Goal: Task Accomplishment & Management: Complete application form

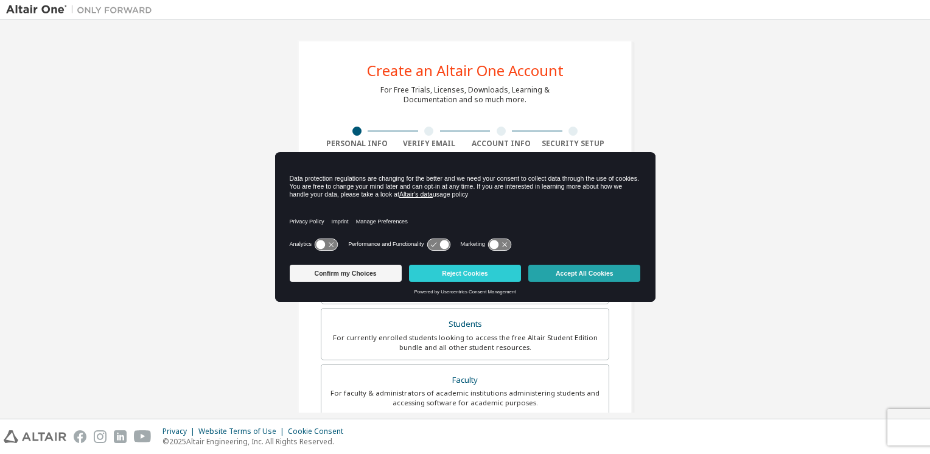
click at [594, 269] on button "Accept All Cookies" at bounding box center [584, 273] width 112 height 17
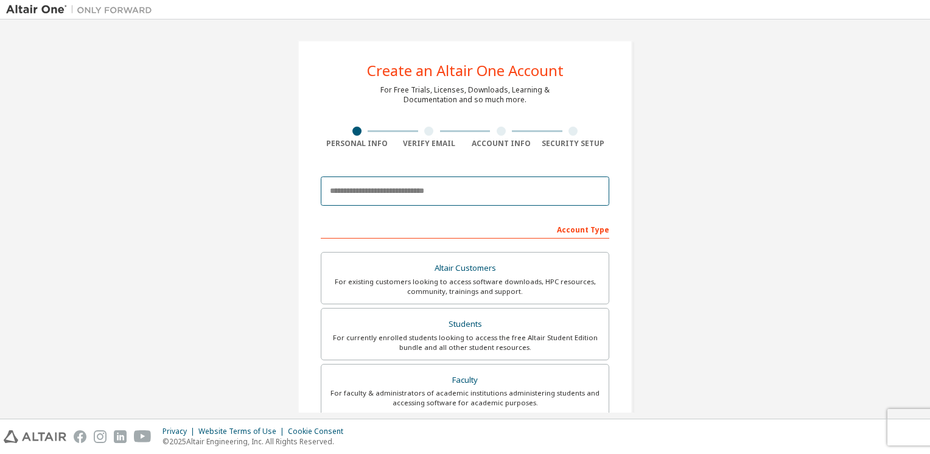
click at [410, 198] on input "email" at bounding box center [465, 190] width 288 height 29
type input "**********"
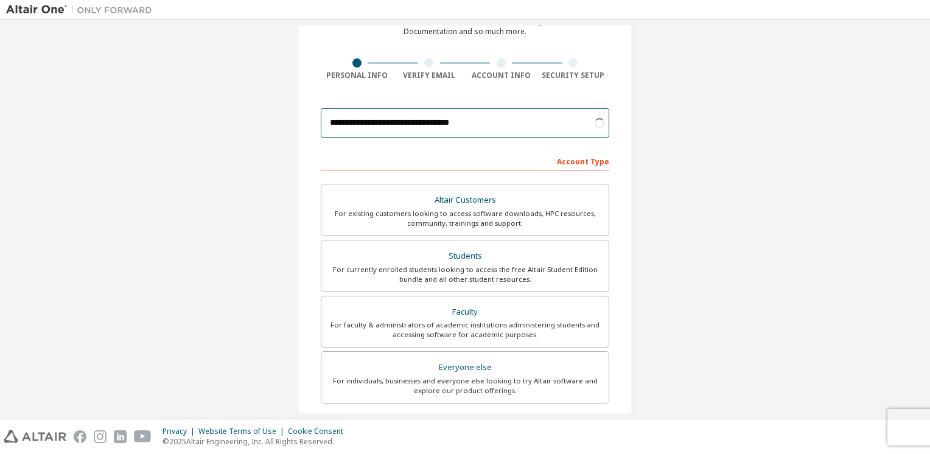
scroll to position [105, 0]
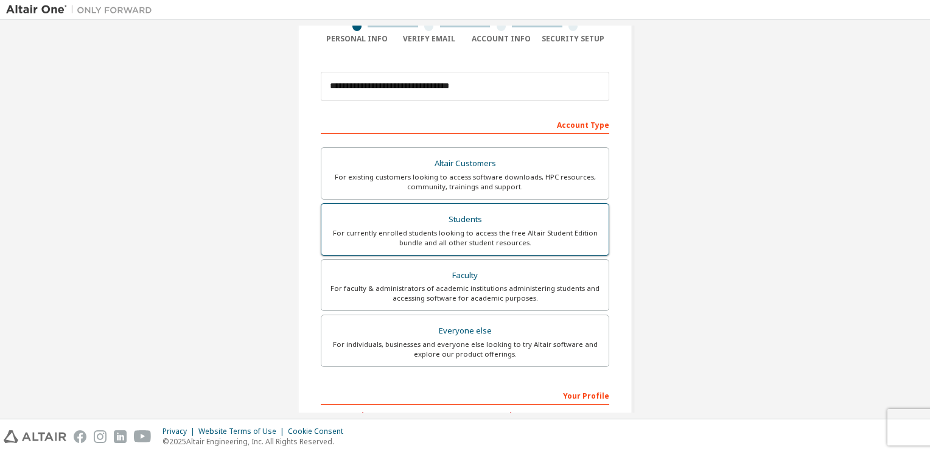
click at [450, 228] on div "For currently enrolled students looking to access the free Altair Student Editi…" at bounding box center [465, 237] width 273 height 19
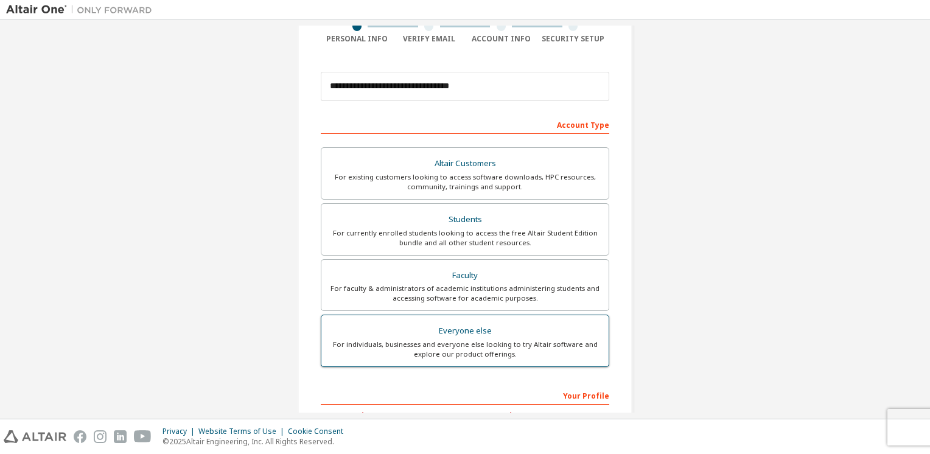
scroll to position [204, 0]
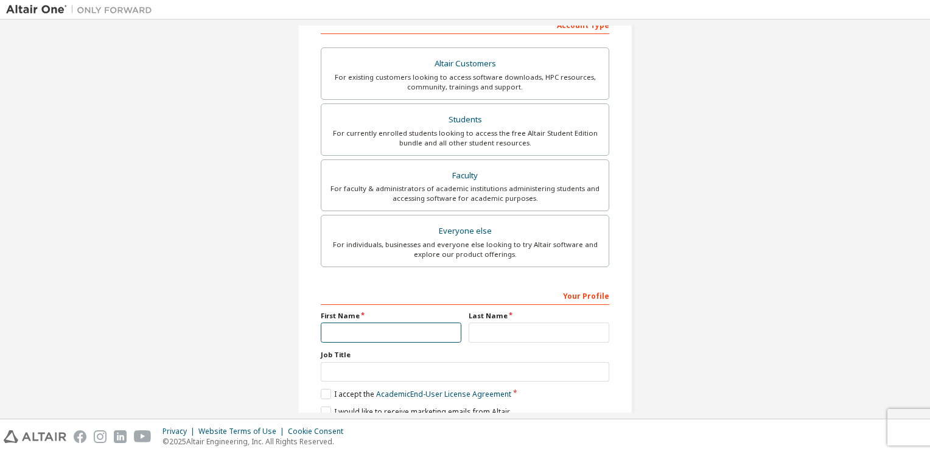
click at [392, 323] on input "text" at bounding box center [391, 333] width 141 height 20
type input "*"
type input "****"
click at [503, 335] on input "text" at bounding box center [539, 333] width 141 height 20
type input "*"
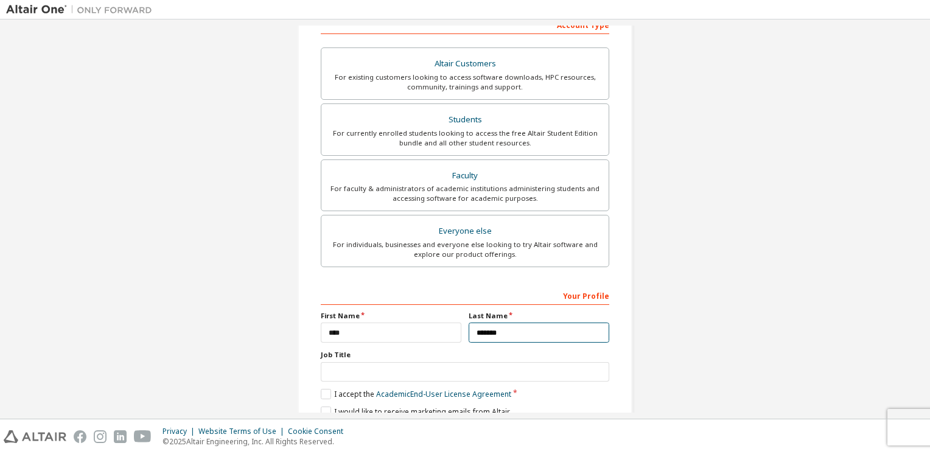
type input "******"
click at [323, 330] on input "****" at bounding box center [391, 333] width 141 height 20
type input "**********"
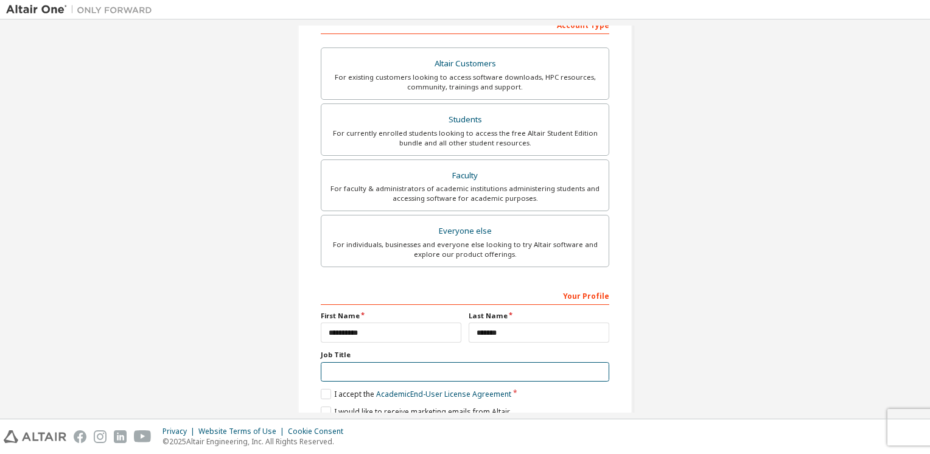
click at [383, 370] on input "text" at bounding box center [465, 372] width 288 height 20
type input "********"
click at [321, 396] on label "I accept the Academic End-User License Agreement" at bounding box center [416, 394] width 190 height 10
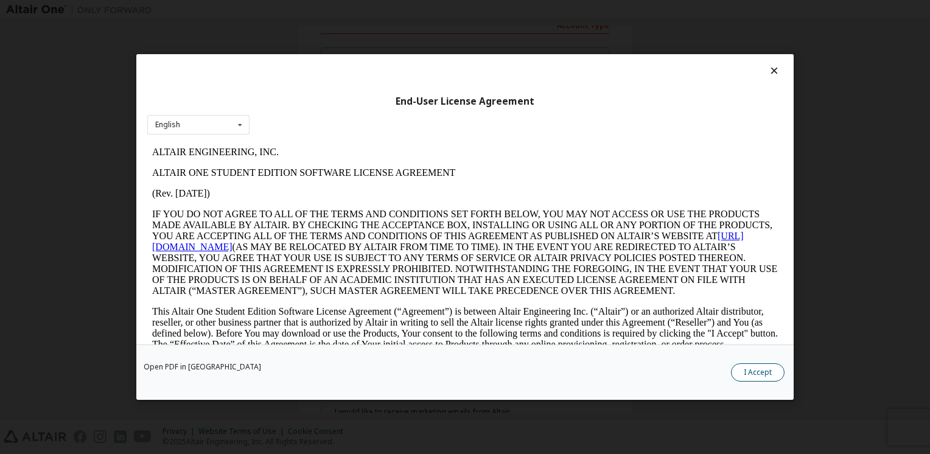
scroll to position [0, 0]
click at [770, 371] on button "I Accept" at bounding box center [758, 372] width 54 height 18
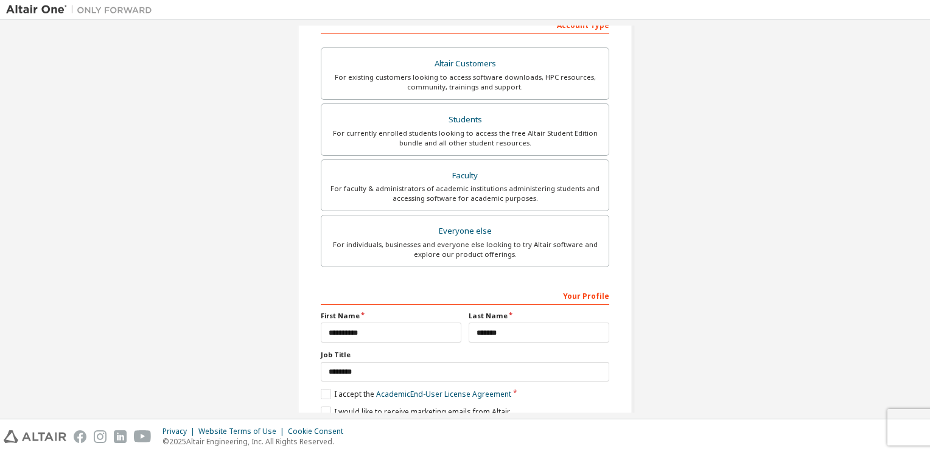
scroll to position [254, 0]
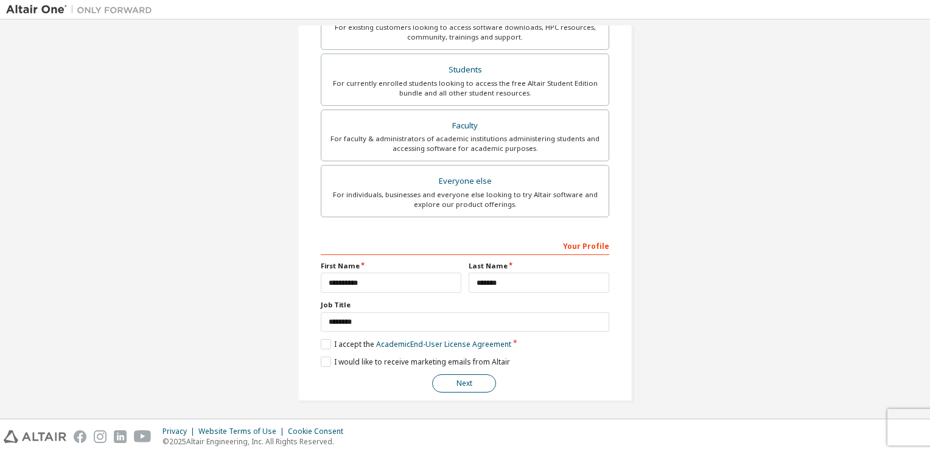
click at [459, 381] on button "Next" at bounding box center [464, 383] width 64 height 18
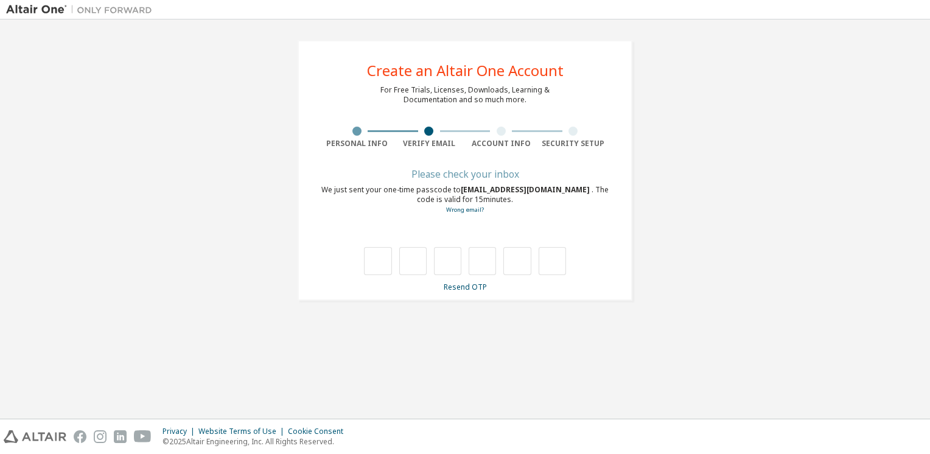
scroll to position [0, 0]
type input "*"
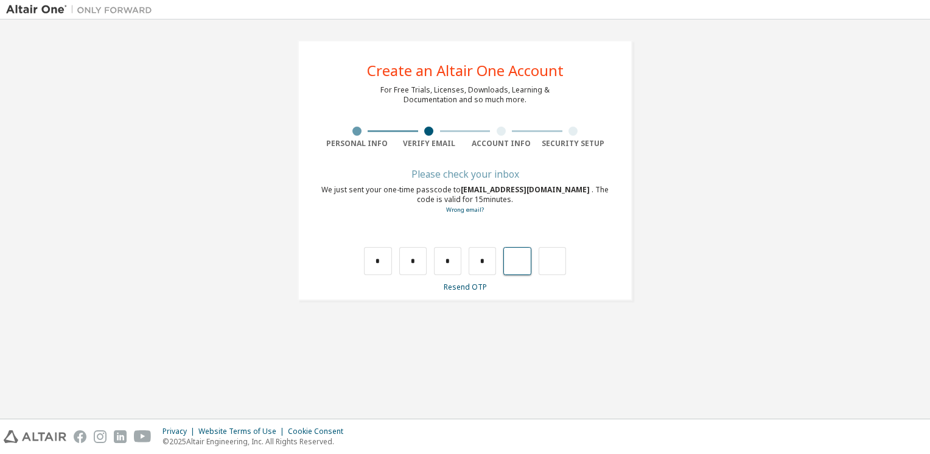
type input "*"
click at [377, 265] on input "text" at bounding box center [377, 261] width 27 height 28
type input "*"
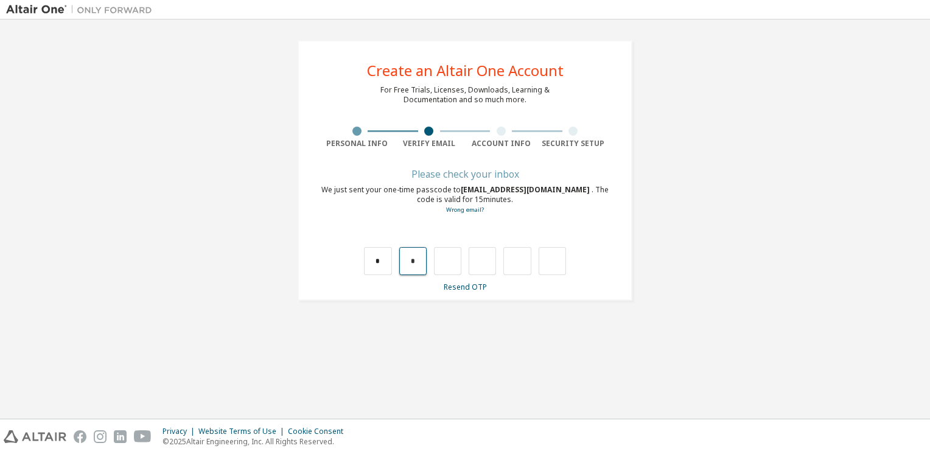
click at [411, 265] on input "*" at bounding box center [412, 261] width 27 height 28
type input "*"
click at [417, 262] on input "*" at bounding box center [412, 261] width 27 height 28
type input "*"
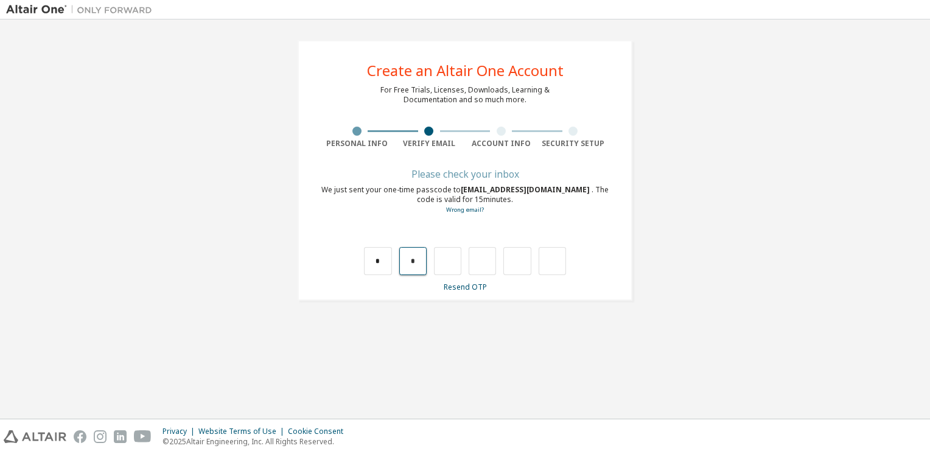
click at [414, 261] on input "*" at bounding box center [412, 261] width 27 height 28
click at [414, 252] on input "text" at bounding box center [412, 261] width 27 height 28
type input "*"
click at [455, 260] on input "*" at bounding box center [447, 261] width 27 height 28
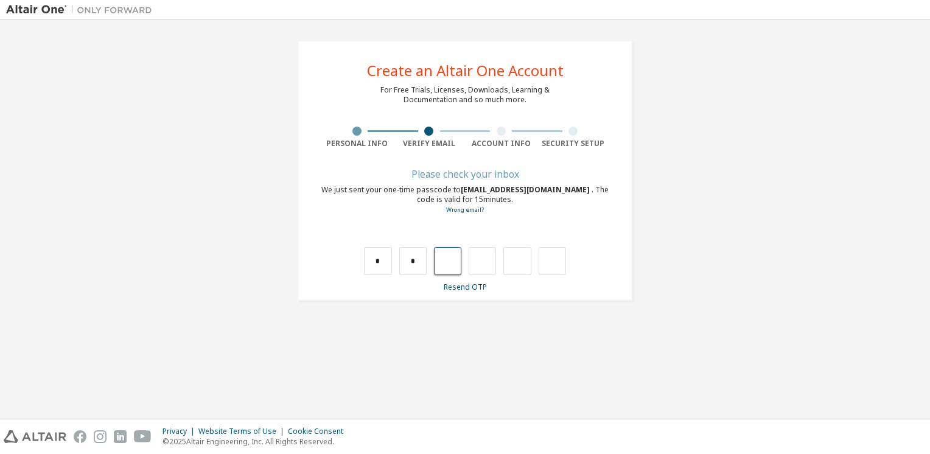
click at [455, 260] on input "text" at bounding box center [447, 261] width 27 height 28
type input "*"
click at [492, 262] on input "*" at bounding box center [482, 261] width 27 height 28
click at [492, 262] on input "text" at bounding box center [482, 261] width 27 height 28
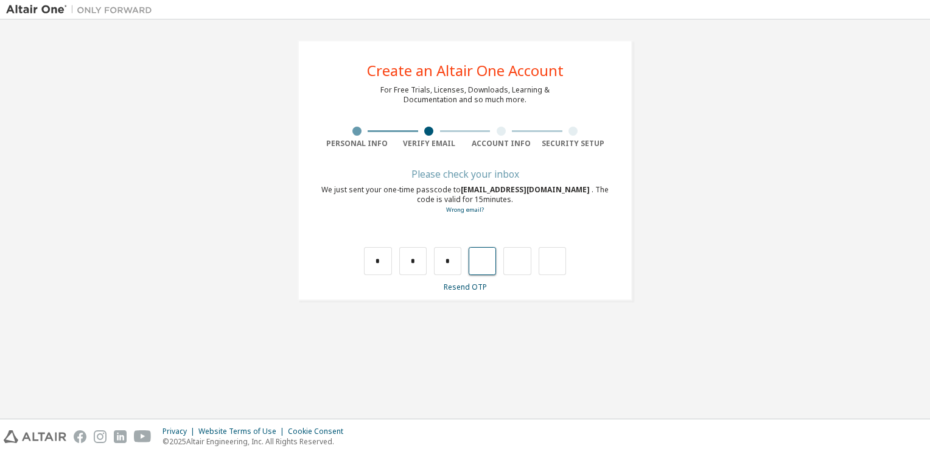
type input "*"
click at [523, 260] on input "*" at bounding box center [516, 261] width 27 height 28
click at [523, 260] on input "text" at bounding box center [516, 261] width 27 height 28
type input "*"
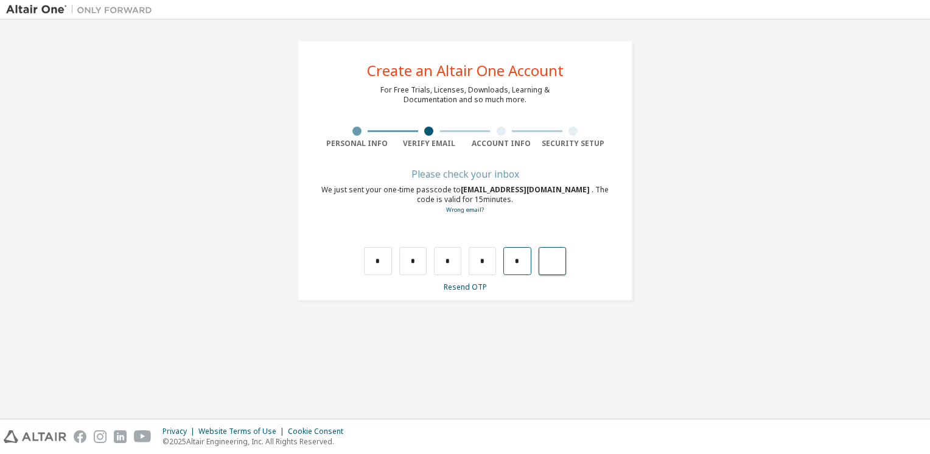
type input "*"
click at [537, 264] on div "*" at bounding box center [544, 261] width 27 height 28
click at [537, 264] on div at bounding box center [465, 261] width 202 height 28
click at [543, 260] on input "text" at bounding box center [552, 261] width 27 height 28
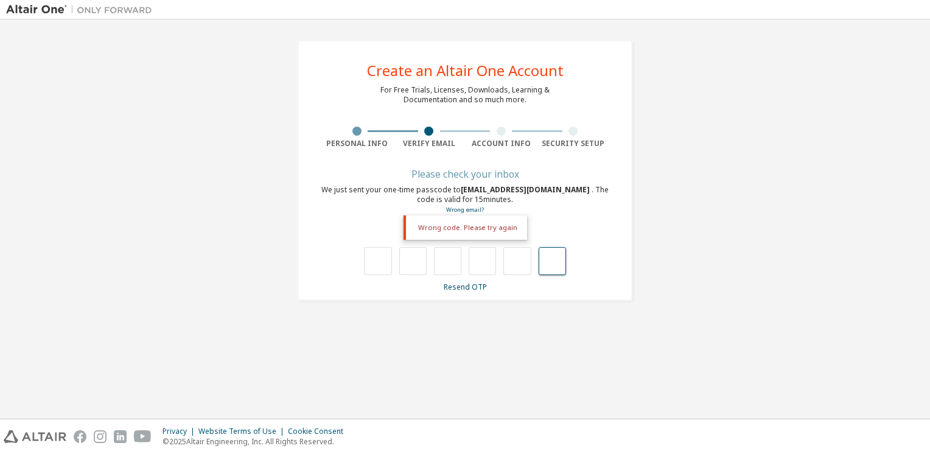
type input "**"
click at [535, 266] on div at bounding box center [465, 261] width 202 height 28
click at [547, 264] on input "text" at bounding box center [552, 261] width 27 height 28
type input "***"
click at [383, 264] on input "text" at bounding box center [377, 261] width 27 height 28
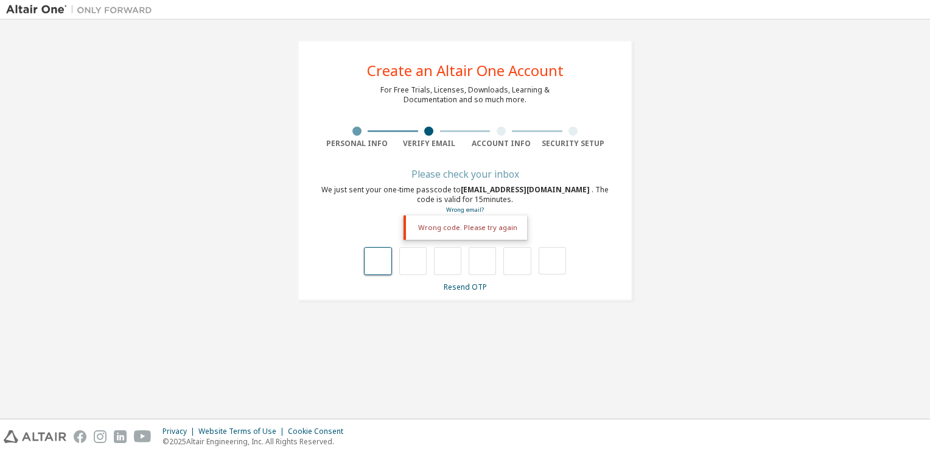
type input "*"
click at [419, 259] on input "*" at bounding box center [412, 261] width 27 height 28
type input "*"
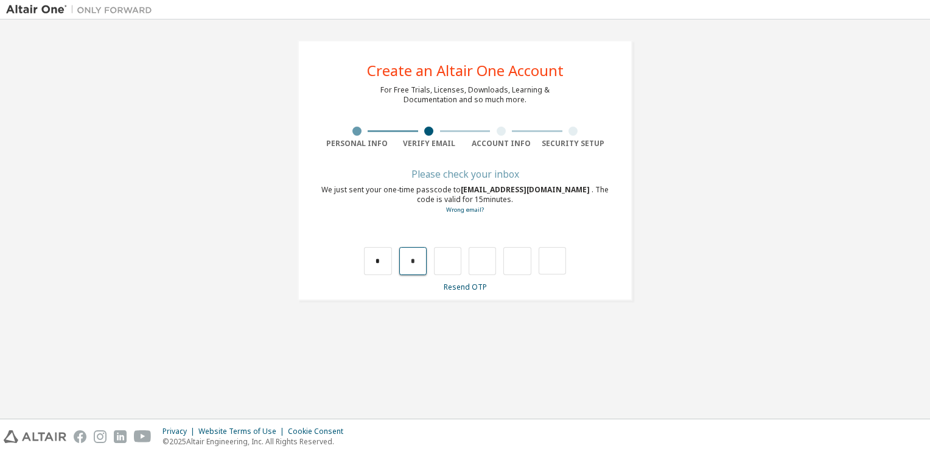
click at [419, 259] on input "*" at bounding box center [412, 261] width 27 height 28
type input "*"
click at [419, 259] on input "*" at bounding box center [412, 261] width 27 height 28
type input "*"
click at [419, 259] on input "*" at bounding box center [412, 261] width 27 height 28
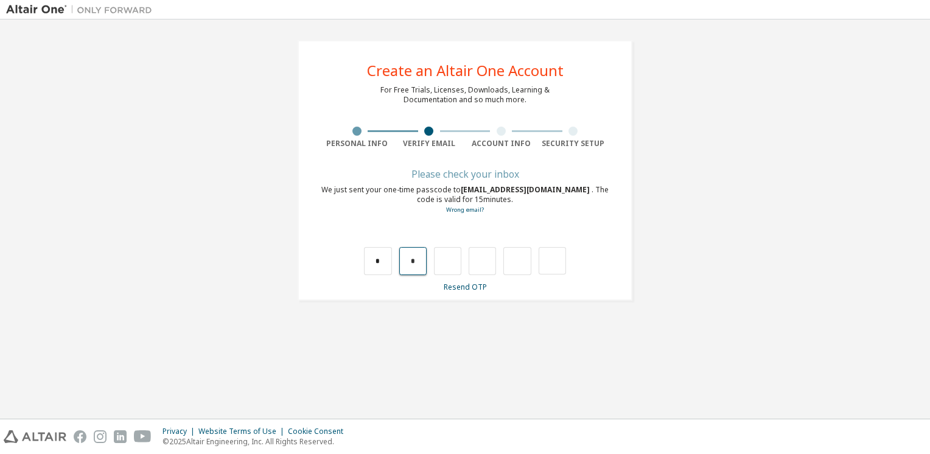
click at [419, 259] on input "*" at bounding box center [412, 261] width 27 height 28
type input "*"
click at [420, 259] on input "*" at bounding box center [412, 261] width 27 height 28
click at [420, 259] on input "text" at bounding box center [412, 261] width 27 height 28
type input "*"
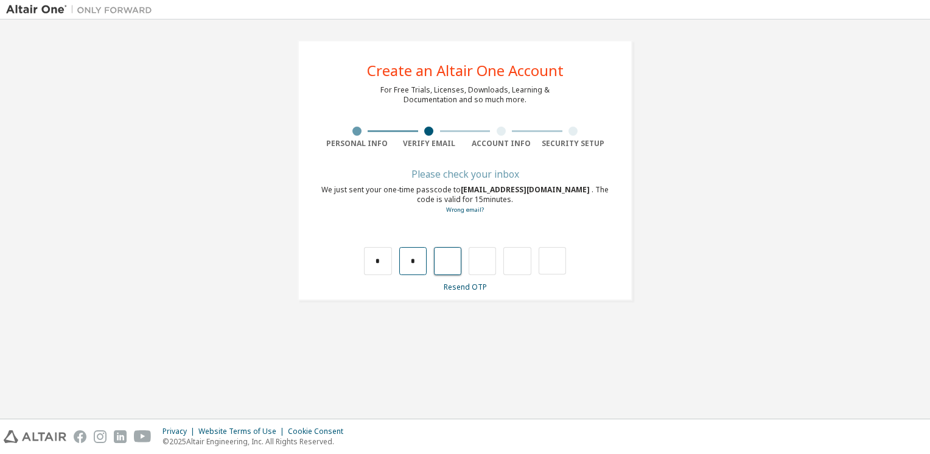
type input "*"
click at [436, 264] on input "*" at bounding box center [447, 261] width 27 height 28
type input "*"
click at [487, 257] on input "*" at bounding box center [482, 261] width 27 height 28
type input "*"
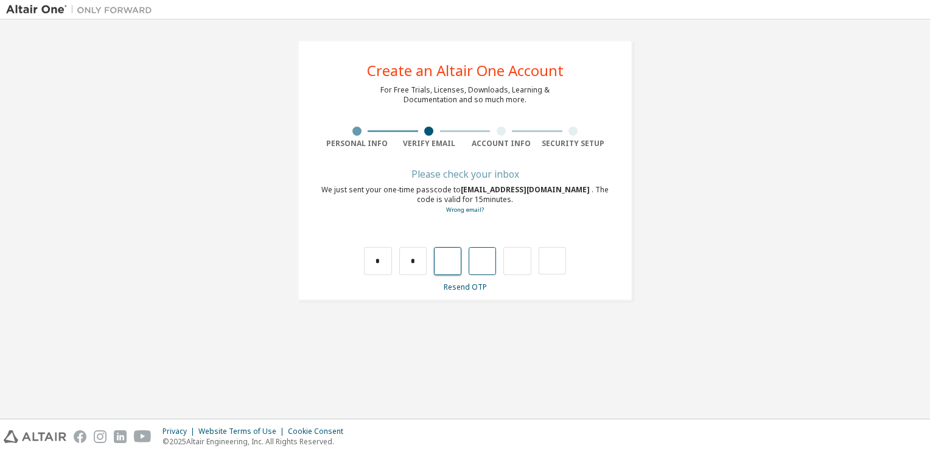
type input "*"
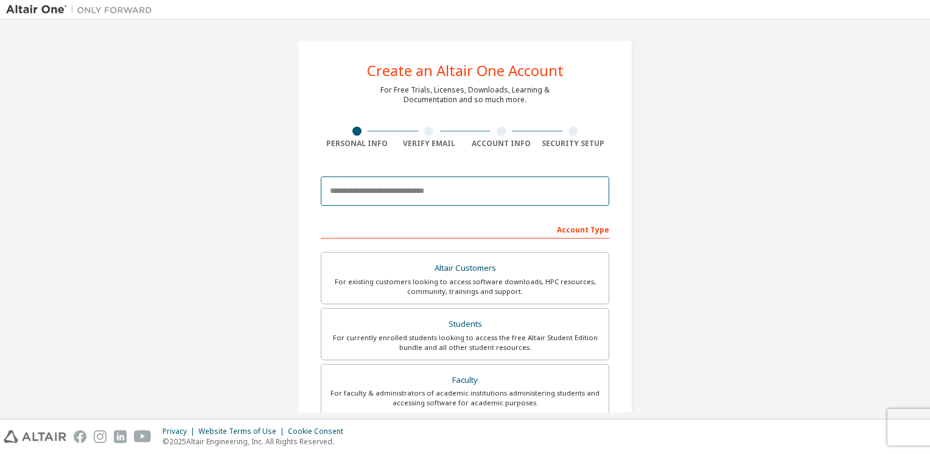
click at [417, 187] on input "email" at bounding box center [465, 190] width 288 height 29
type input "**********"
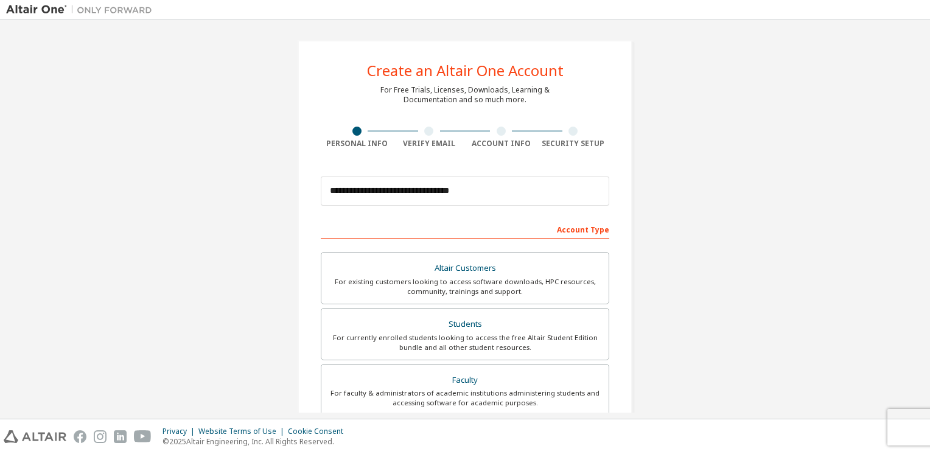
type input "**********"
type input "******"
type input "********"
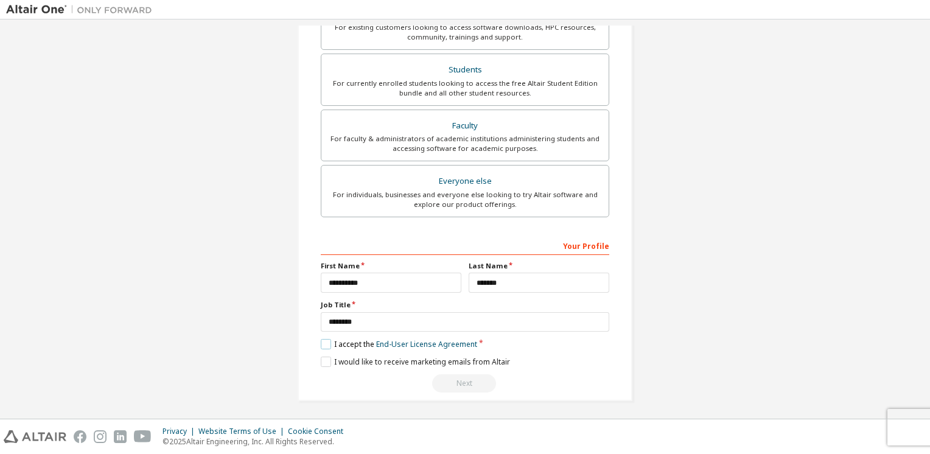
click at [326, 343] on label "I accept the End-User License Agreement" at bounding box center [399, 344] width 156 height 10
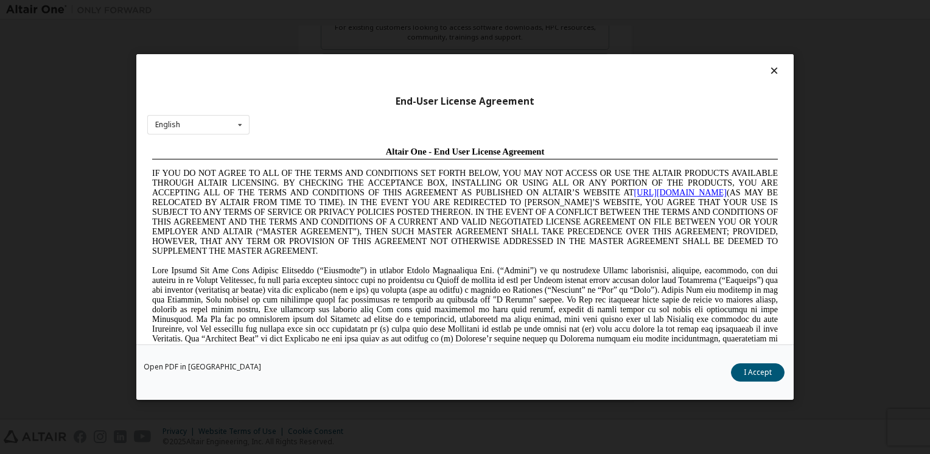
scroll to position [0, 0]
drag, startPoint x: 774, startPoint y: 362, endPoint x: 769, endPoint y: 369, distance: 8.3
click at [769, 369] on div "Open PDF in New Tab I Accept" at bounding box center [464, 371] width 657 height 55
click at [769, 369] on button "I Accept" at bounding box center [758, 372] width 54 height 18
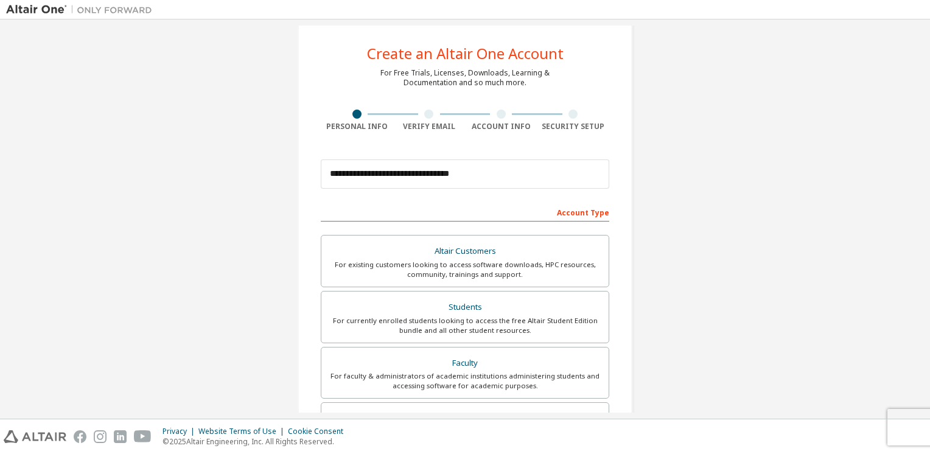
scroll to position [46, 0]
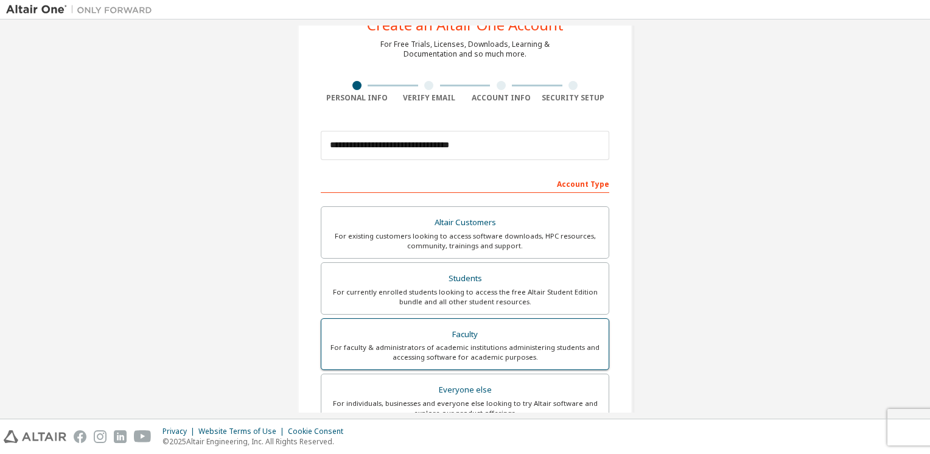
click at [466, 326] on div "Faculty" at bounding box center [465, 334] width 273 height 17
click at [475, 262] on label "Students For currently enrolled students looking to access the free Altair Stud…" at bounding box center [465, 288] width 288 height 52
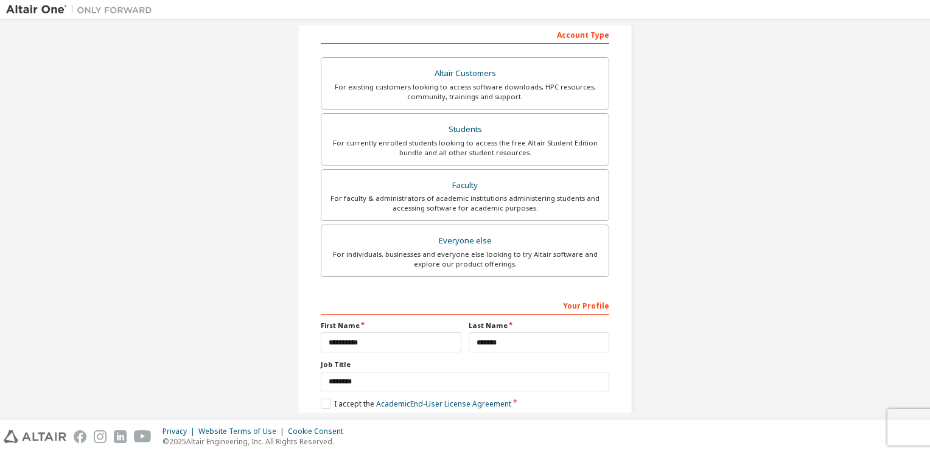
scroll to position [254, 0]
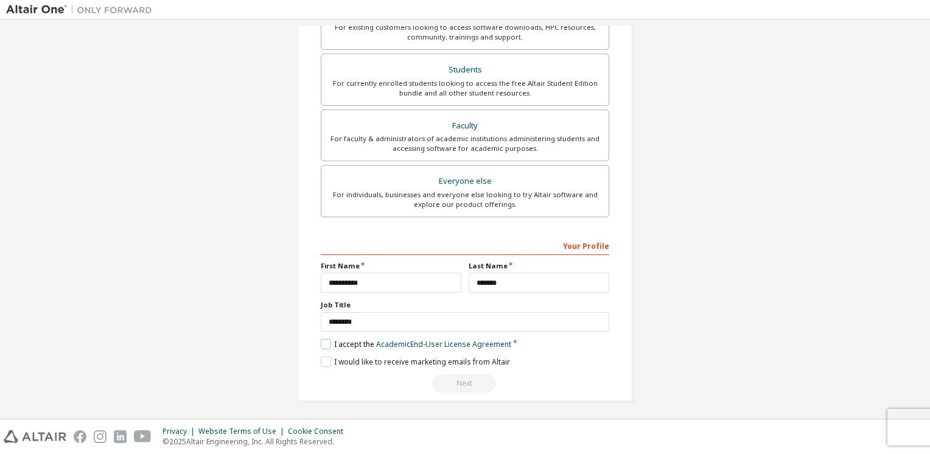
click at [324, 341] on label "I accept the Academic End-User License Agreement" at bounding box center [416, 344] width 190 height 10
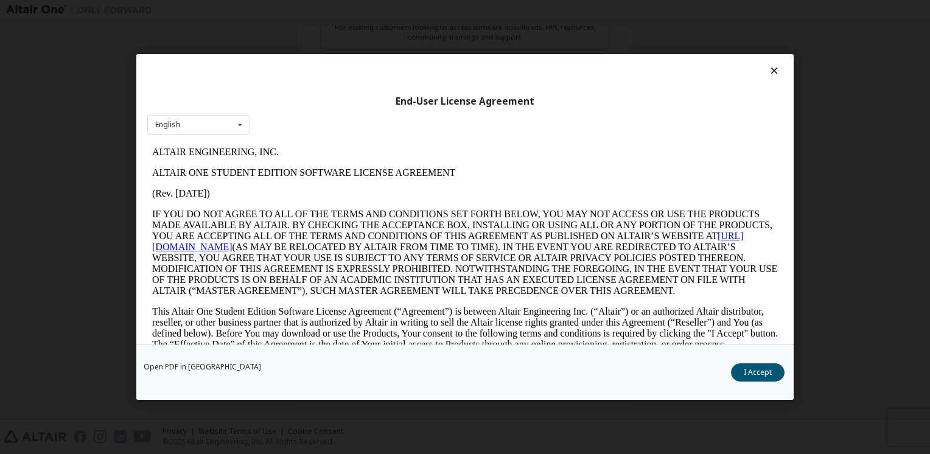
scroll to position [0, 0]
click at [764, 376] on button "I Accept" at bounding box center [758, 372] width 54 height 18
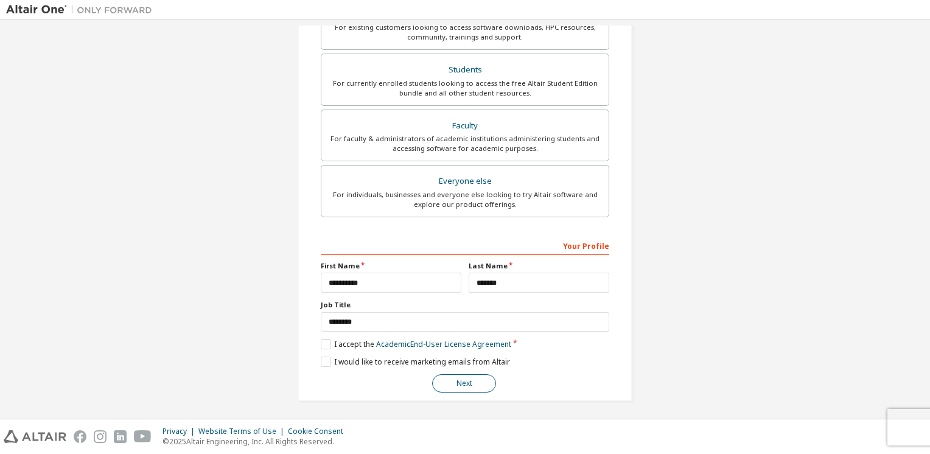
click at [464, 377] on button "Next" at bounding box center [464, 383] width 64 height 18
click at [464, 377] on div "Next" at bounding box center [465, 383] width 288 height 18
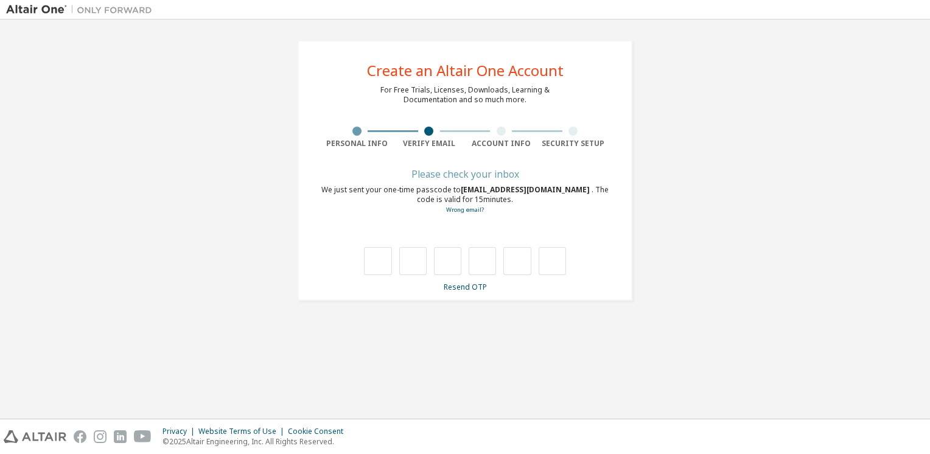
drag, startPoint x: 464, startPoint y: 377, endPoint x: 537, endPoint y: 305, distance: 102.0
click at [537, 305] on div "**********" at bounding box center [465, 171] width 364 height 290
click at [386, 254] on input "text" at bounding box center [377, 261] width 27 height 28
type input "*"
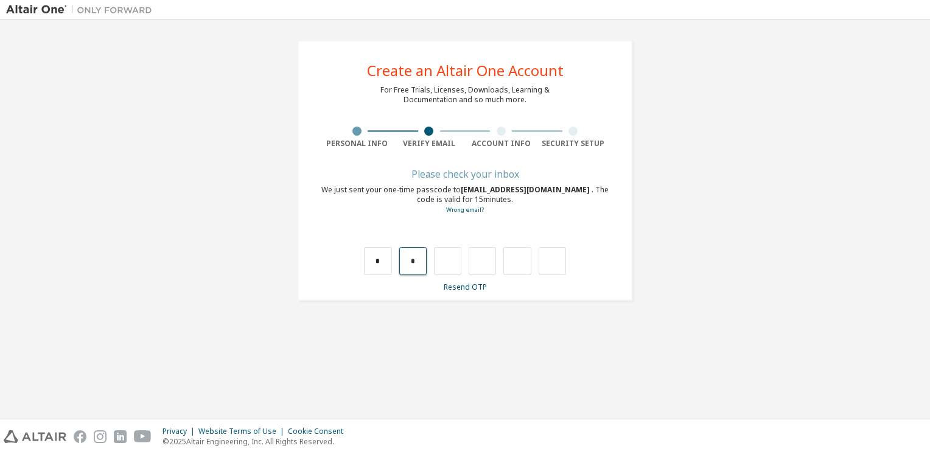
click at [421, 264] on input "*" at bounding box center [412, 261] width 27 height 28
type input "*"
click at [421, 262] on input "*" at bounding box center [412, 261] width 27 height 28
type input "*"
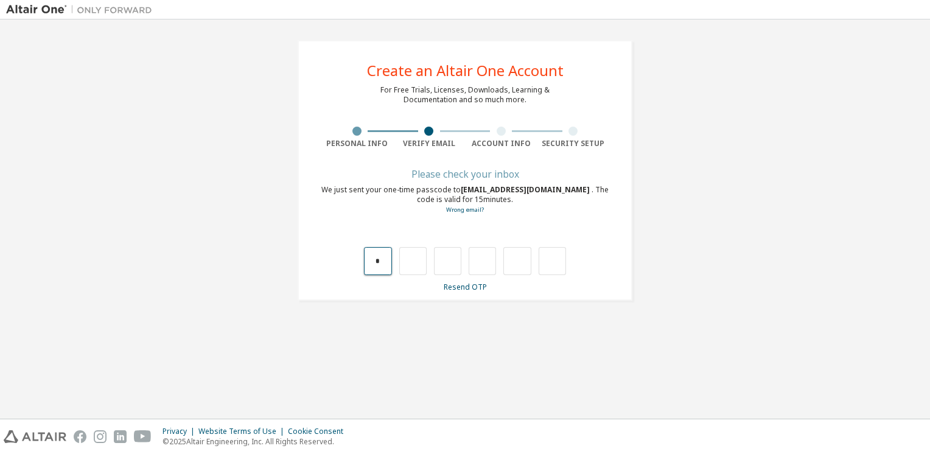
click at [379, 260] on input "*" at bounding box center [377, 261] width 27 height 28
type input "*"
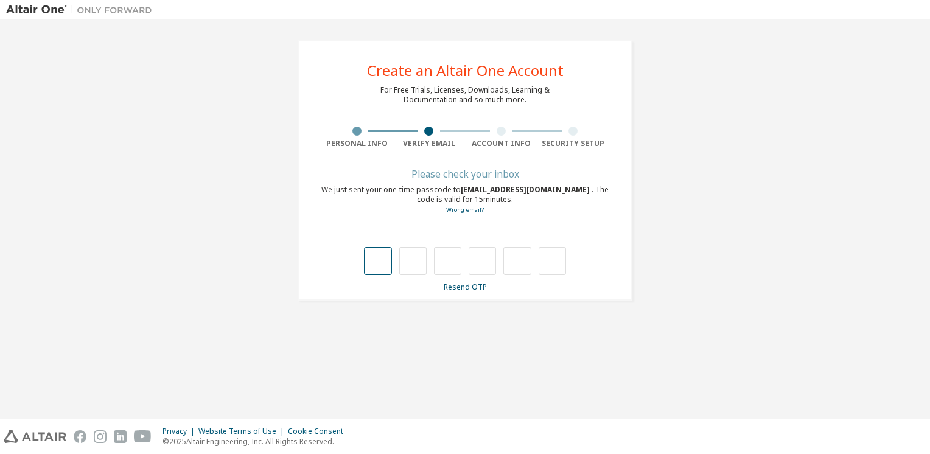
type input "*"
